Goal: Transaction & Acquisition: Obtain resource

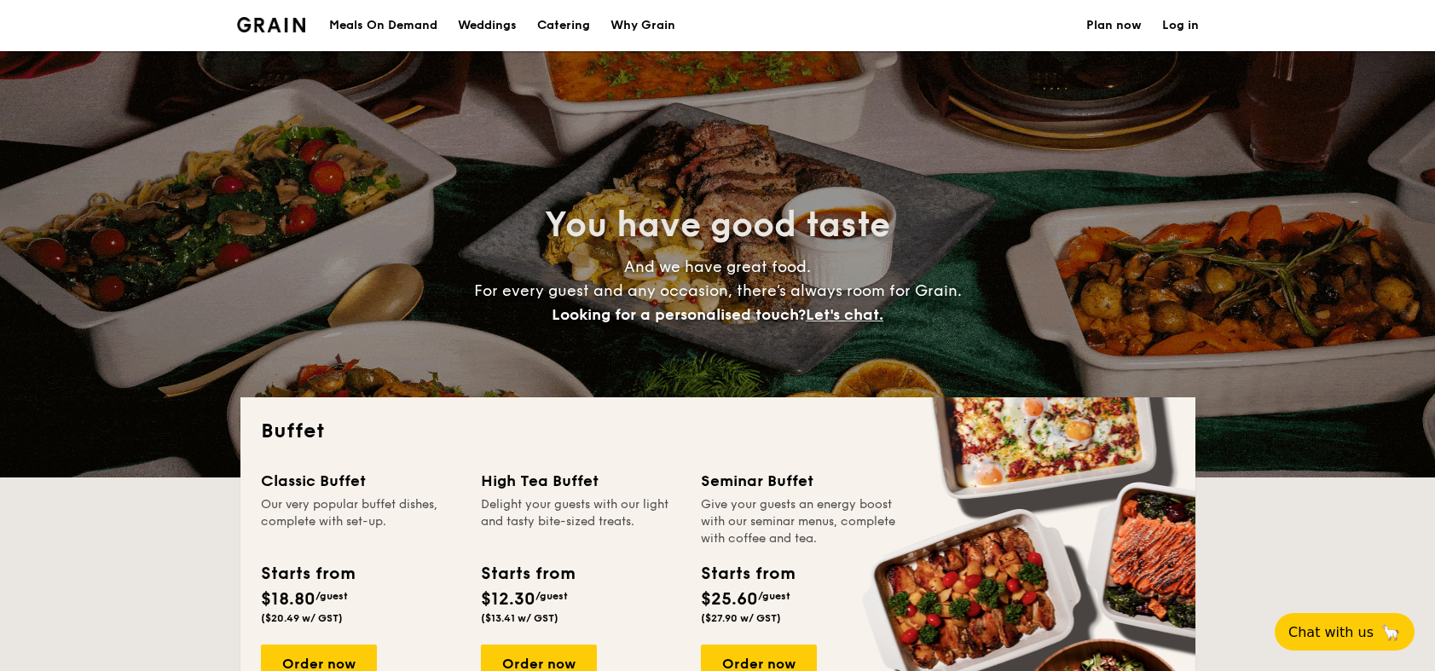
select select
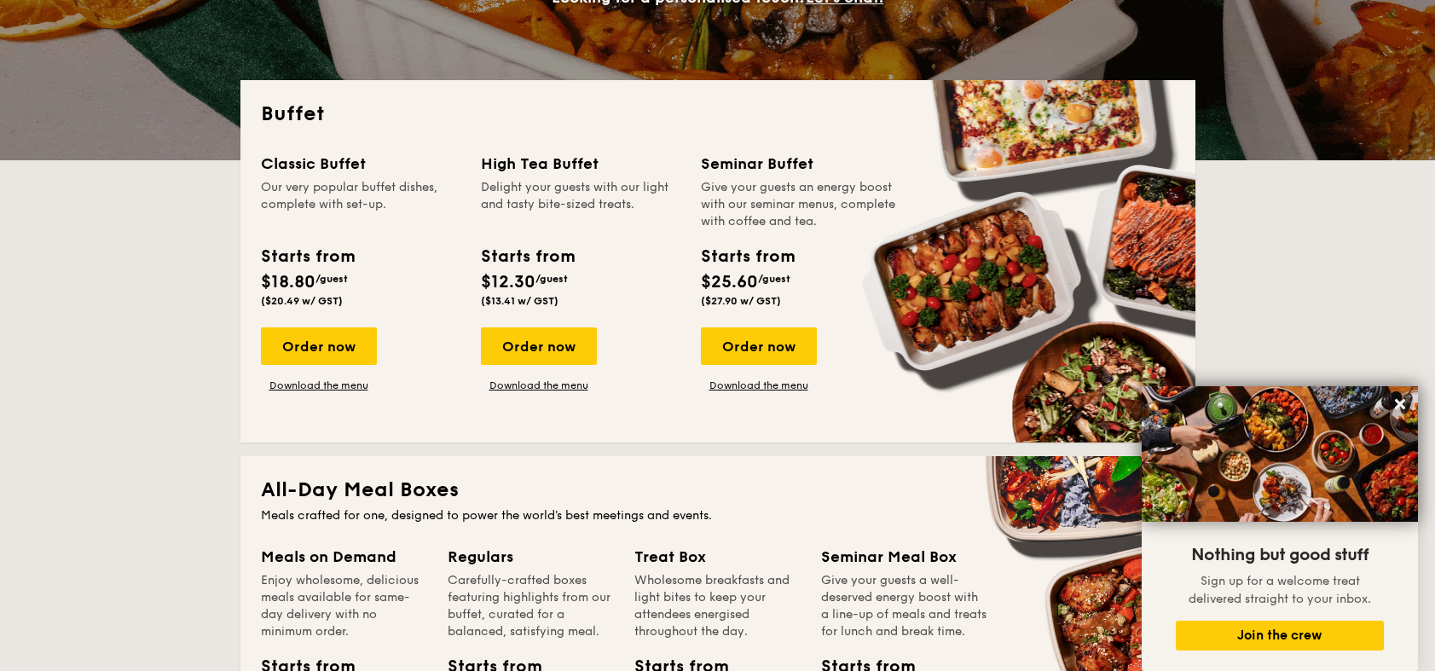
scroll to position [284, 0]
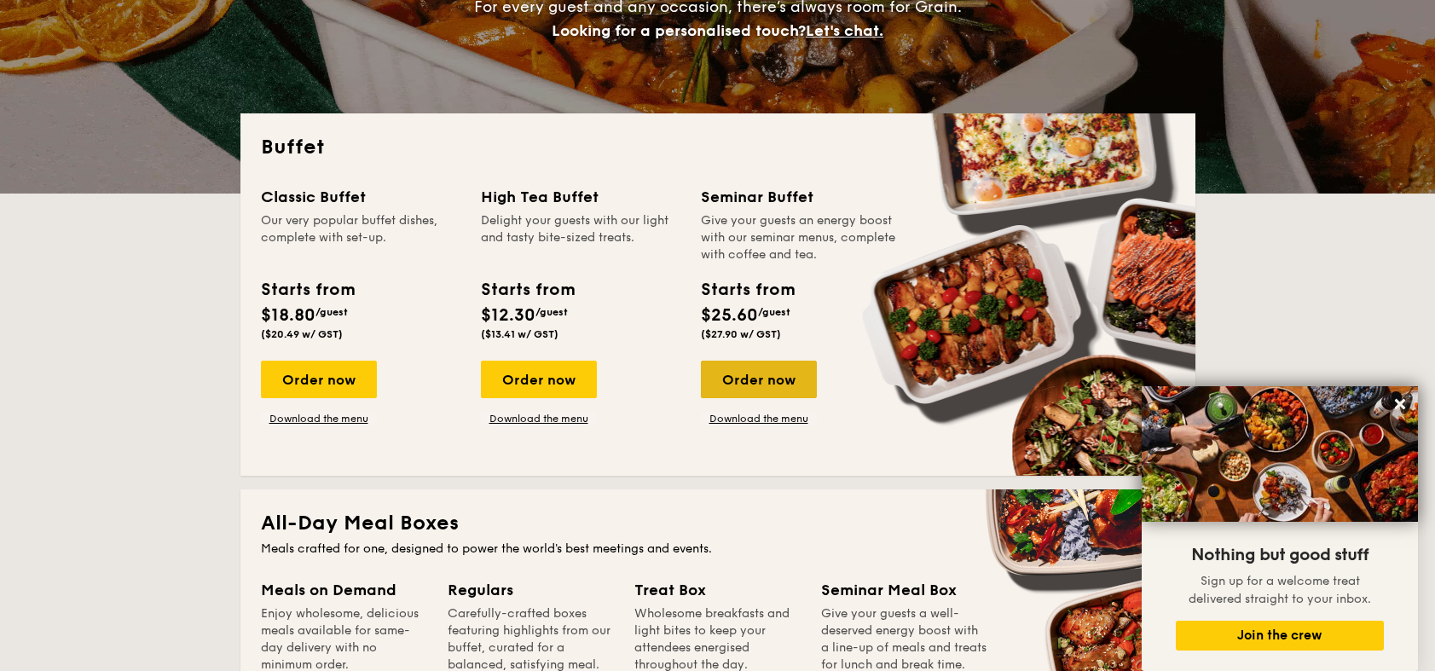
click at [778, 383] on div "Order now" at bounding box center [759, 380] width 116 height 38
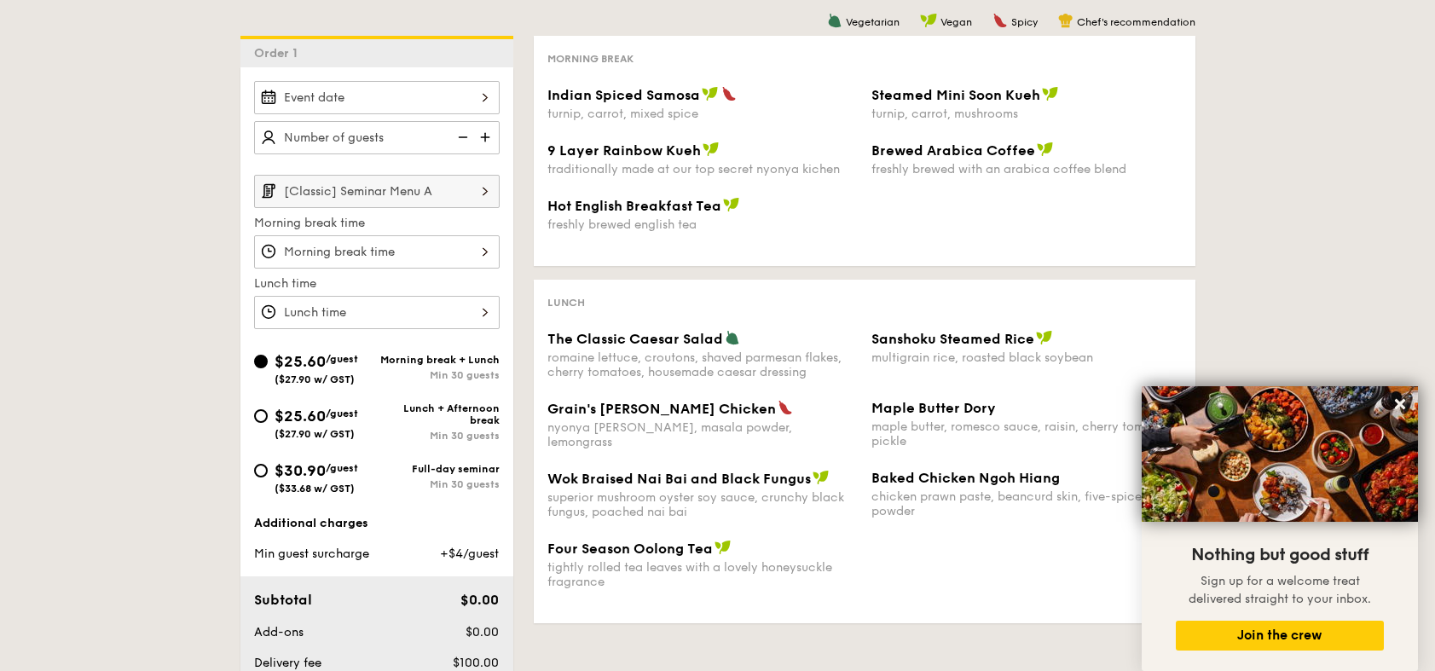
scroll to position [475, 0]
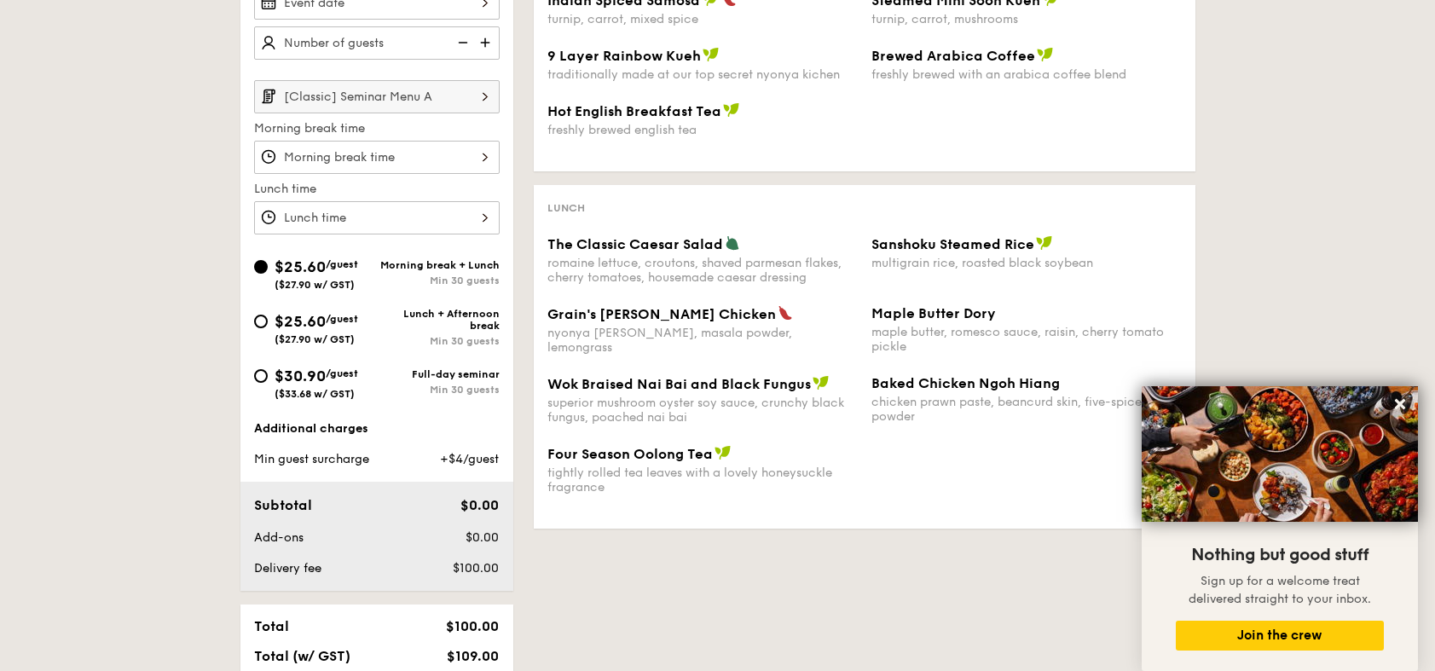
click at [478, 101] on img at bounding box center [485, 96] width 29 height 32
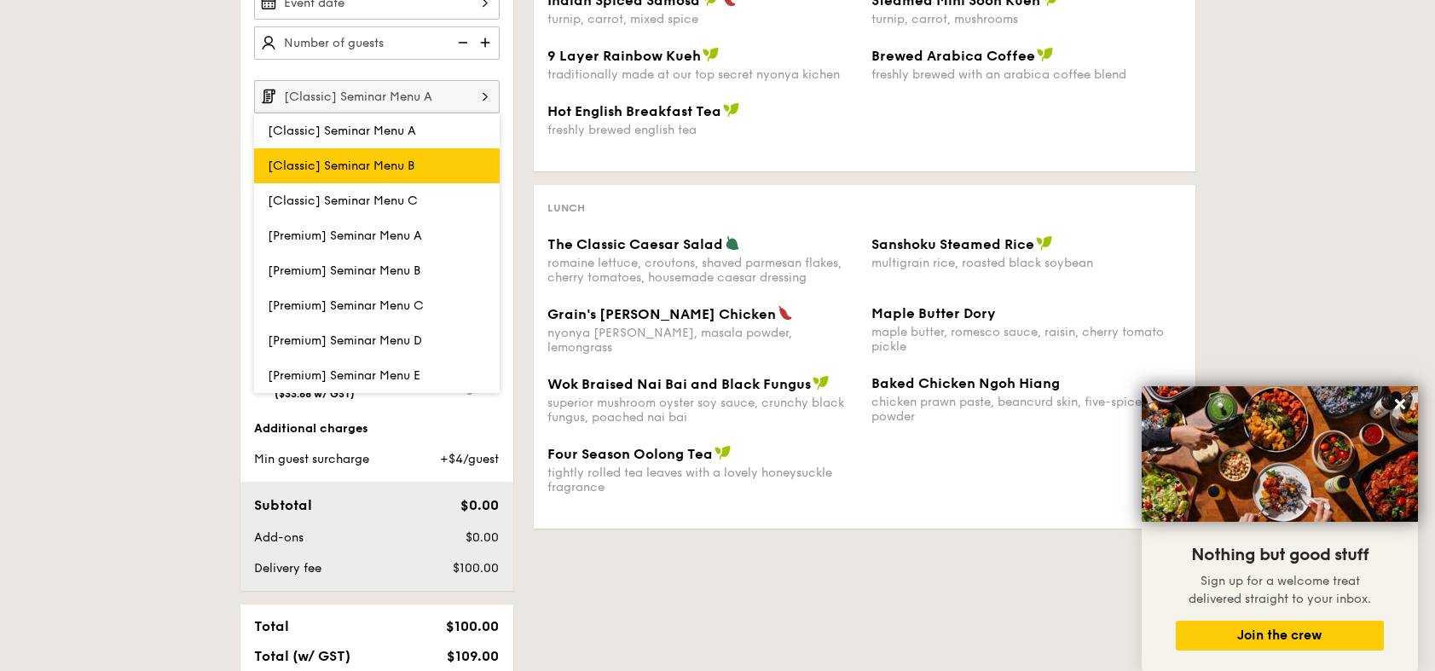
click at [460, 158] on label "[Classic] Seminar Menu B" at bounding box center [377, 165] width 246 height 35
click at [0, 0] on input "[Classic] Seminar Menu B" at bounding box center [0, 0] width 0 height 0
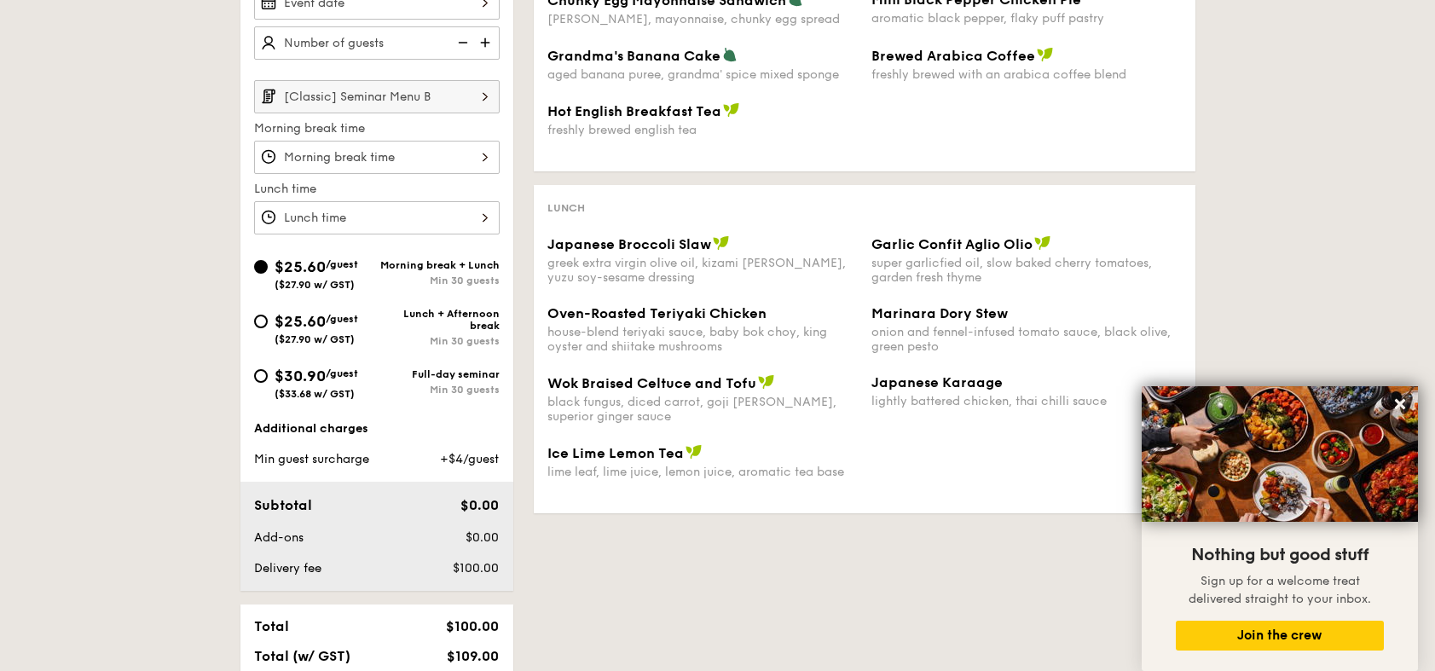
click at [478, 109] on img at bounding box center [485, 96] width 29 height 32
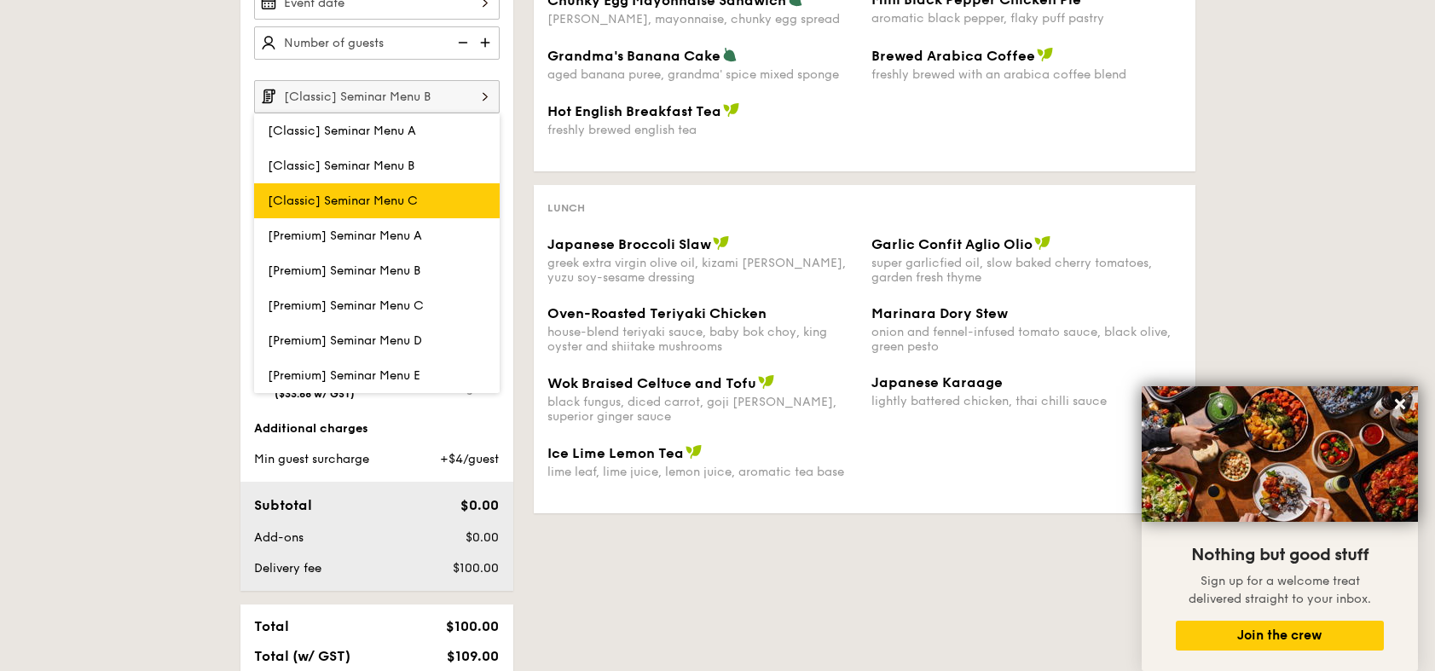
click at [461, 197] on label "[Classic] Seminar Menu C" at bounding box center [377, 200] width 246 height 35
click at [0, 0] on input "[Classic] Seminar Menu C" at bounding box center [0, 0] width 0 height 0
type input "[Classic] Seminar Menu C"
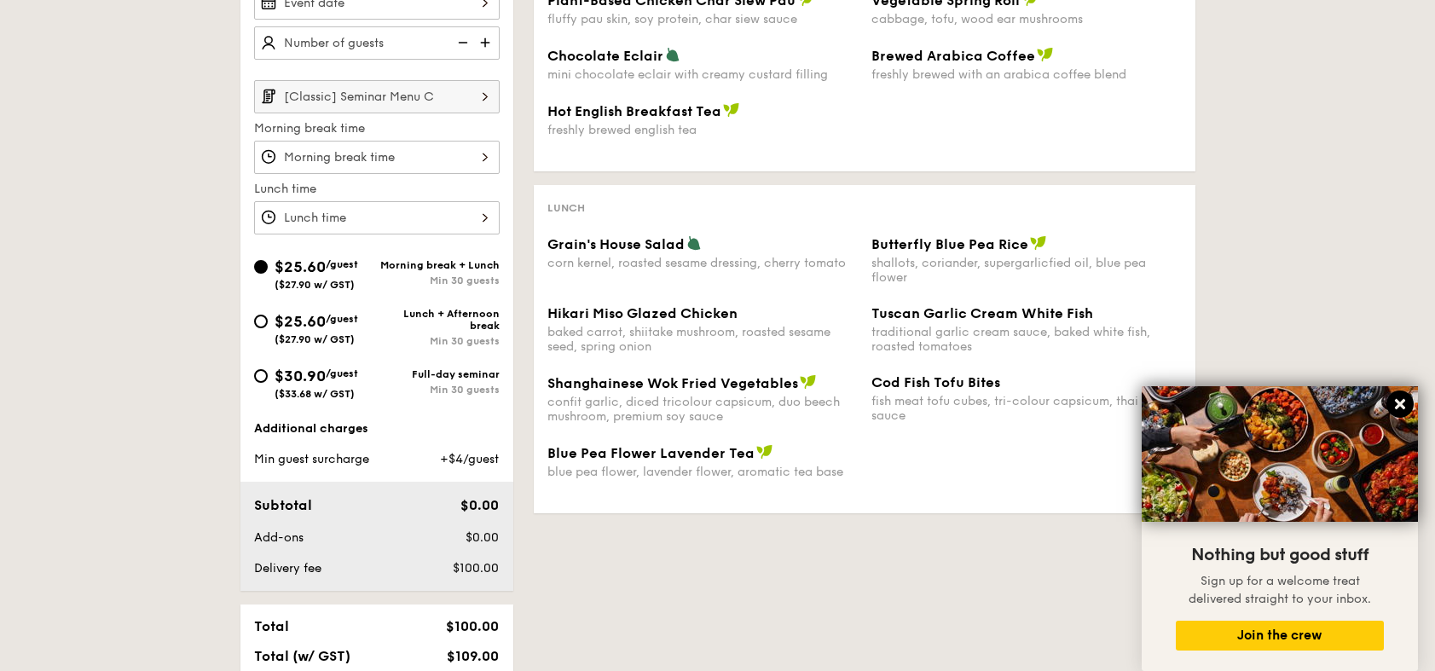
click at [1400, 401] on icon at bounding box center [1399, 403] width 15 height 15
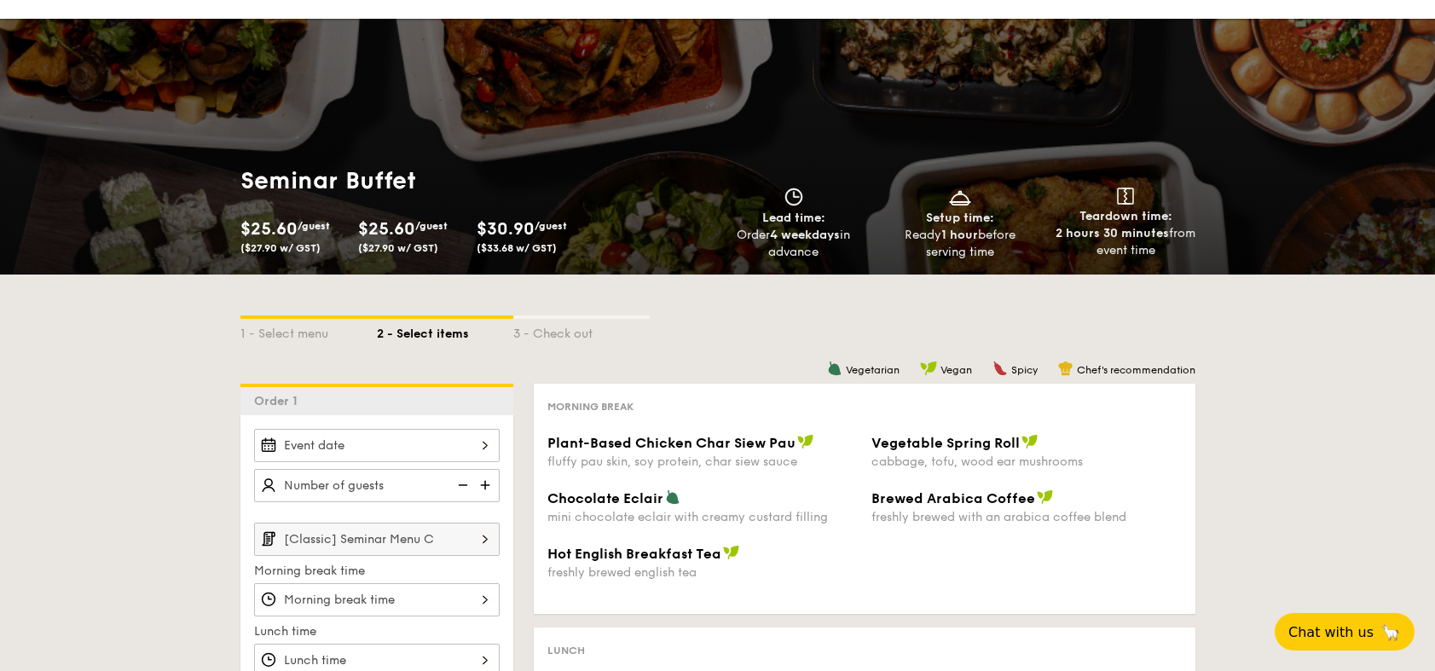
scroll to position [0, 0]
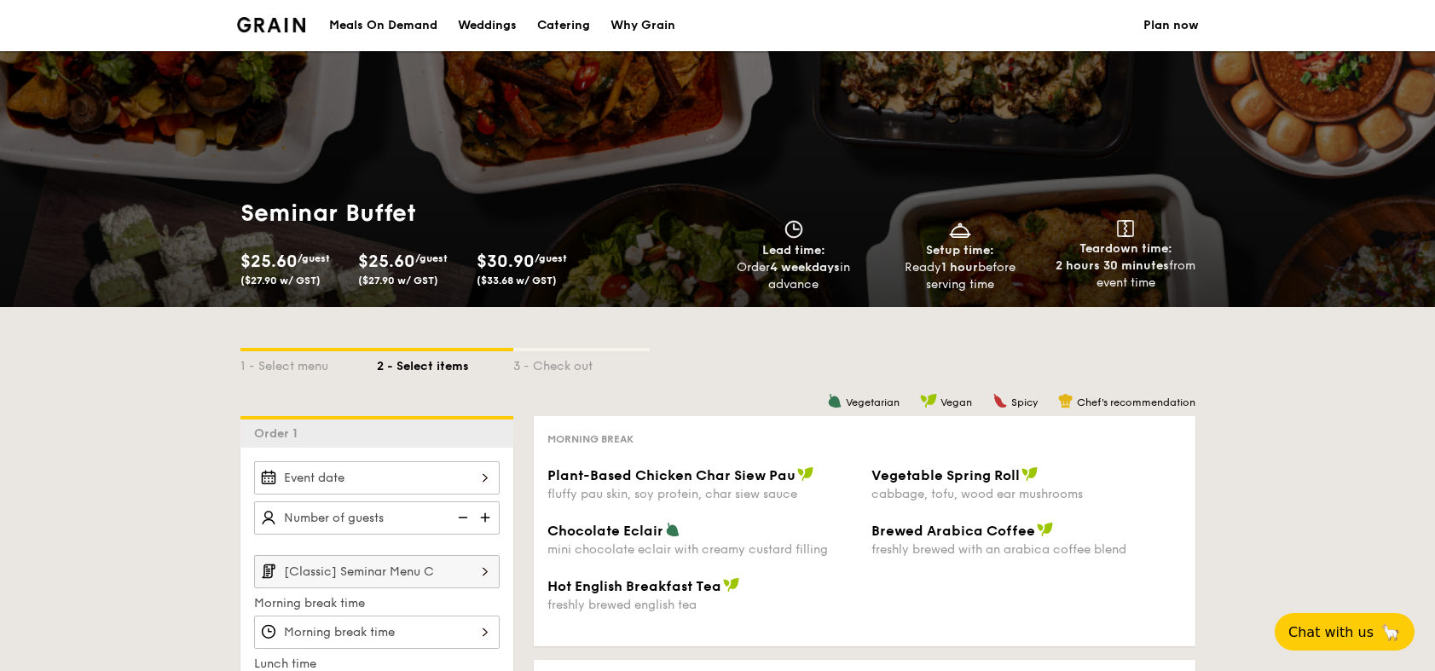
select select
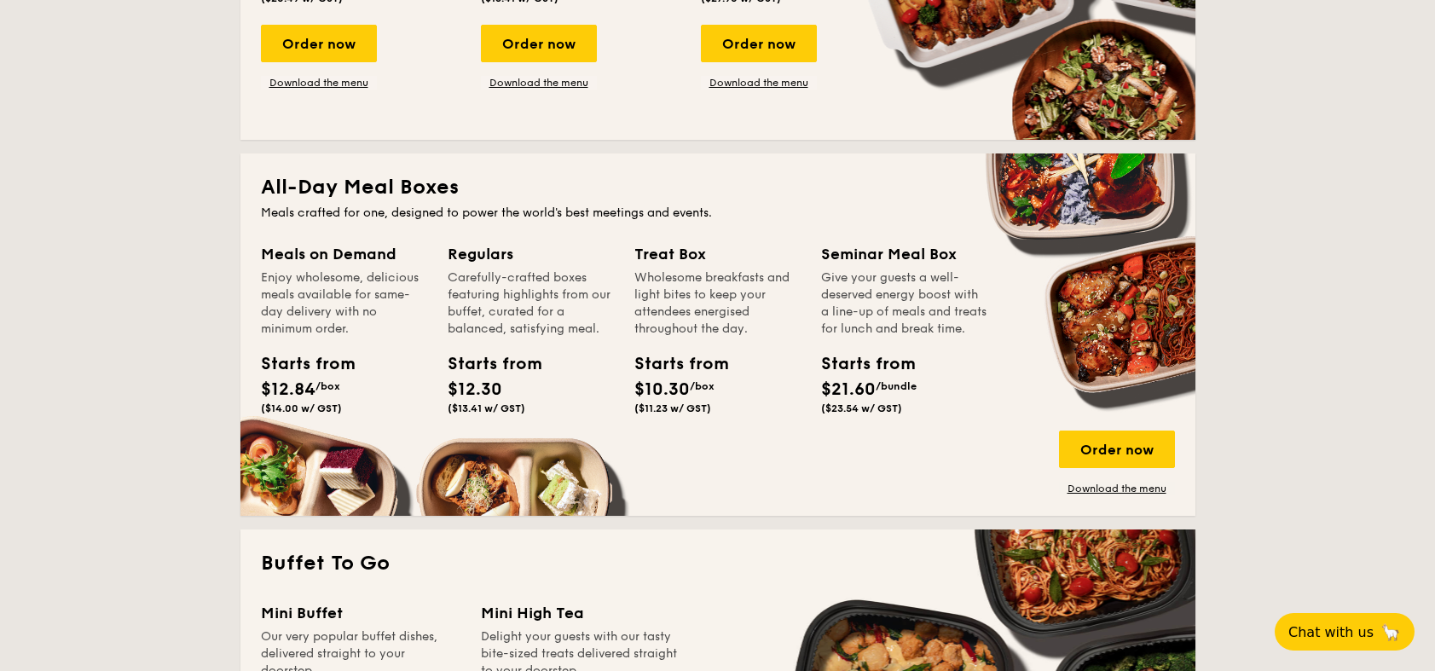
scroll to position [430, 0]
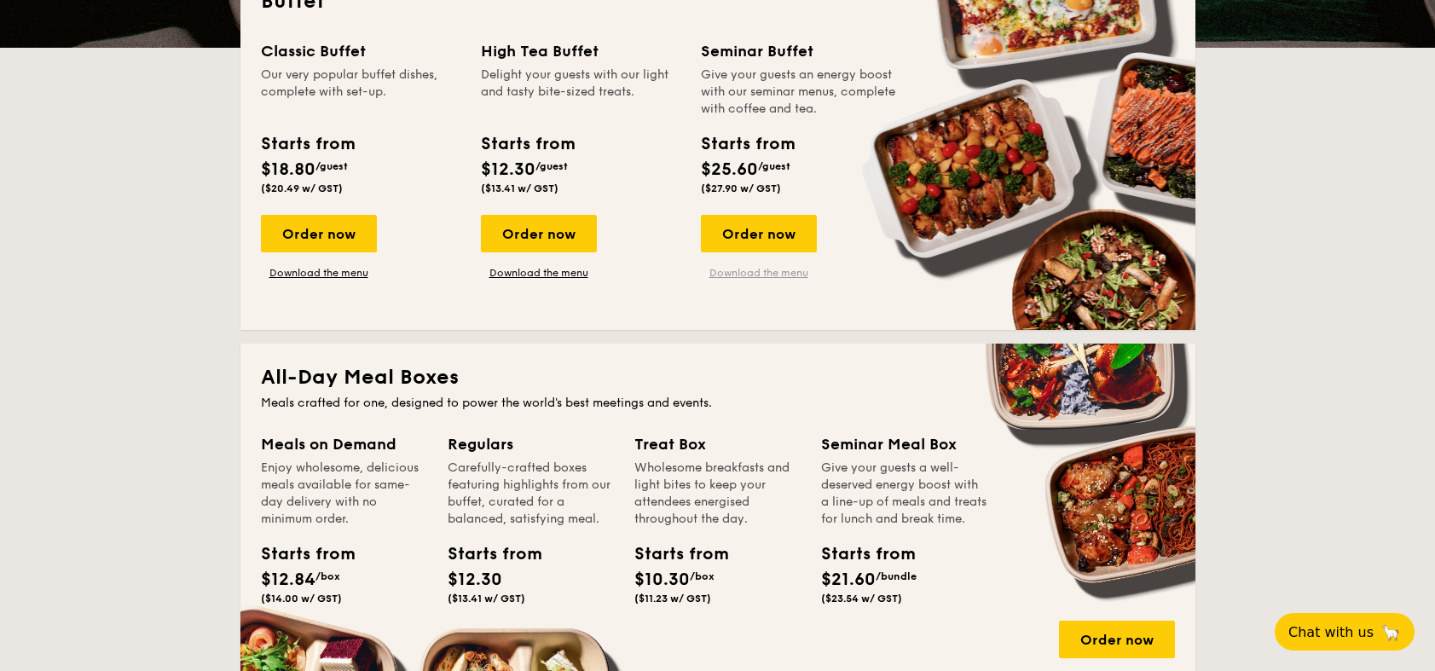
click at [783, 271] on link "Download the menu" at bounding box center [759, 273] width 116 height 14
